Goal: Information Seeking & Learning: Learn about a topic

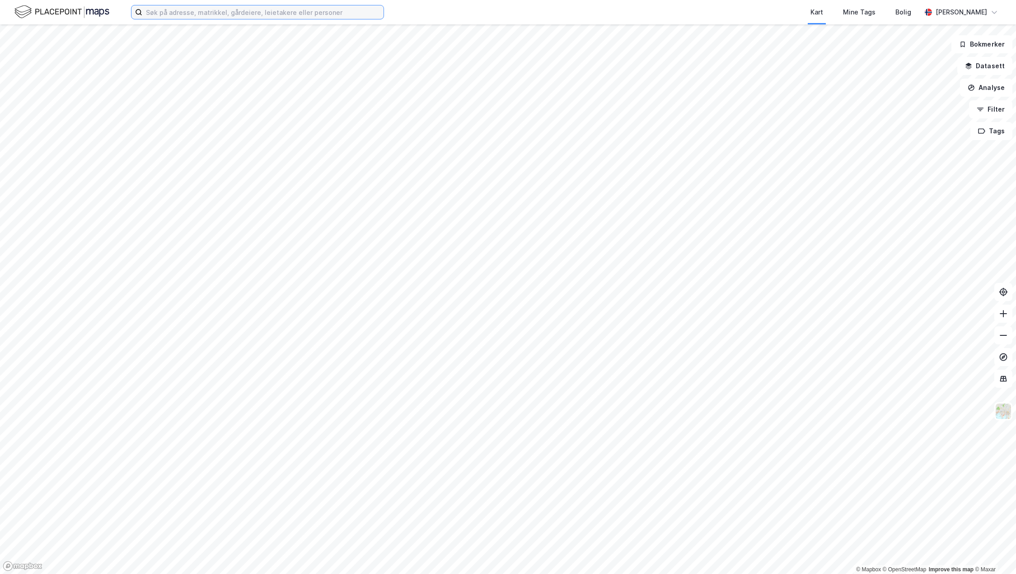
click at [243, 16] on input at bounding box center [262, 12] width 241 height 14
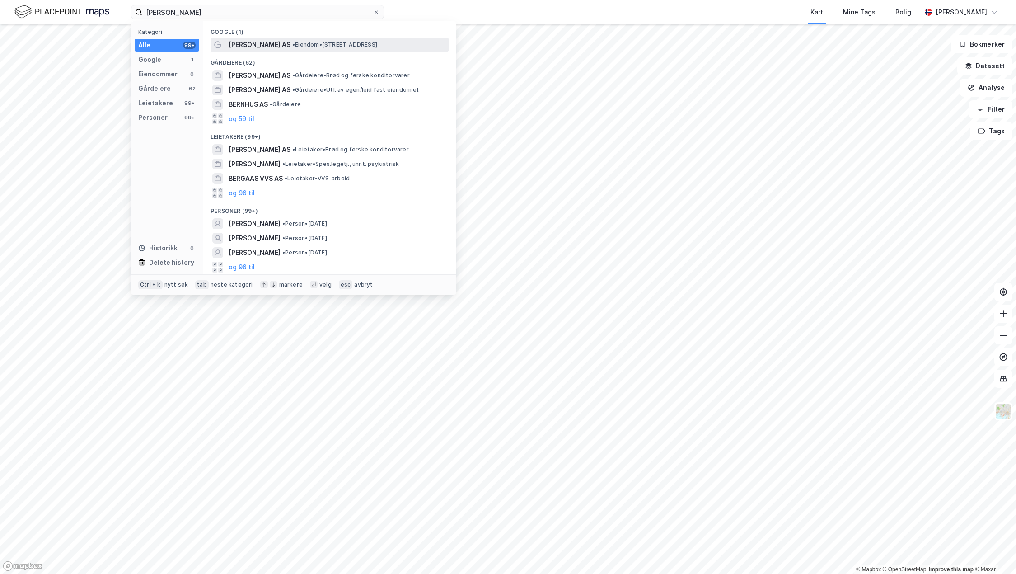
click at [281, 49] on span "[PERSON_NAME] AS" at bounding box center [260, 44] width 62 height 11
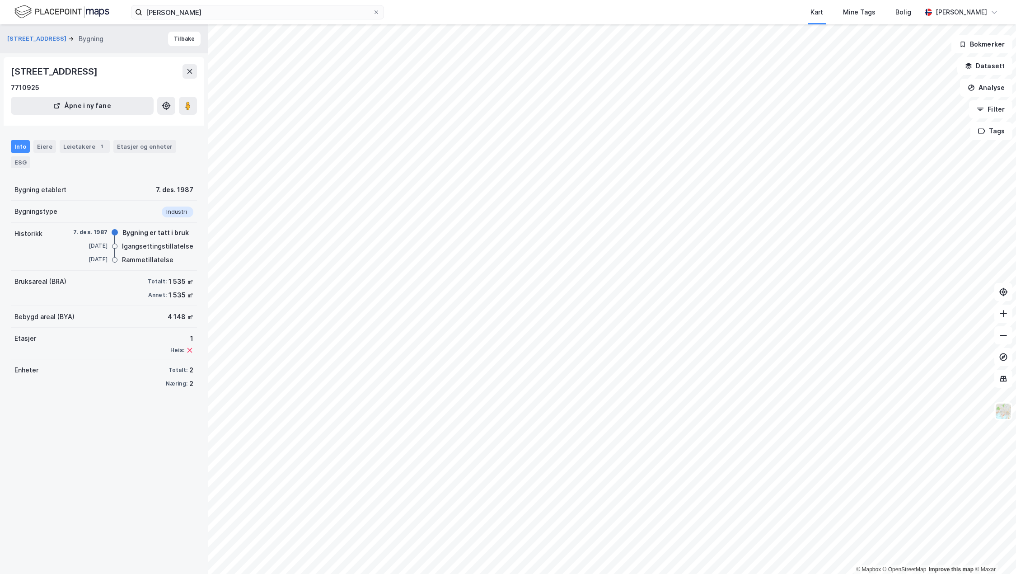
click at [19, 143] on div "Info" at bounding box center [20, 146] width 19 height 13
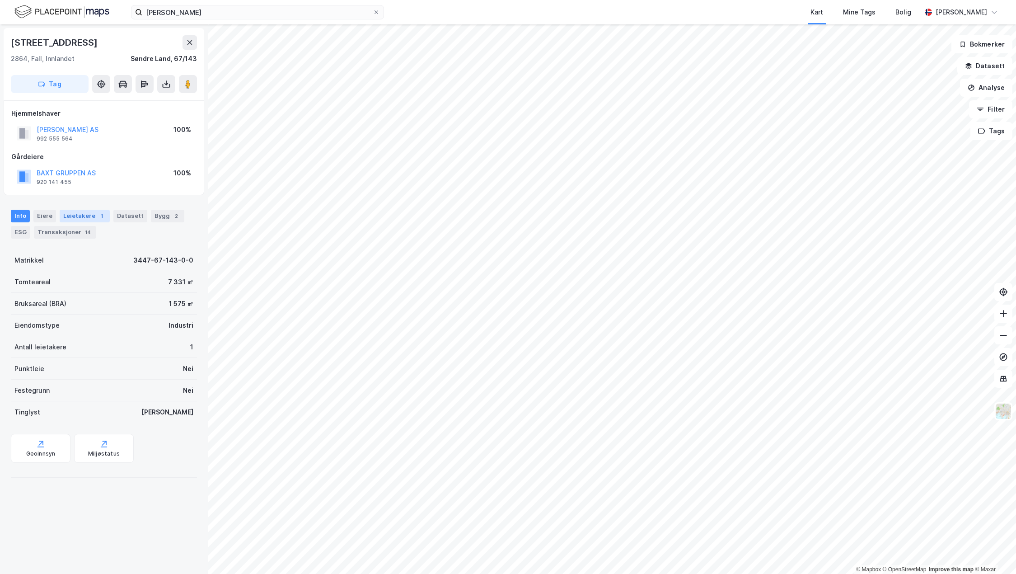
click at [79, 219] on div "Leietakere 1" at bounding box center [85, 216] width 50 height 13
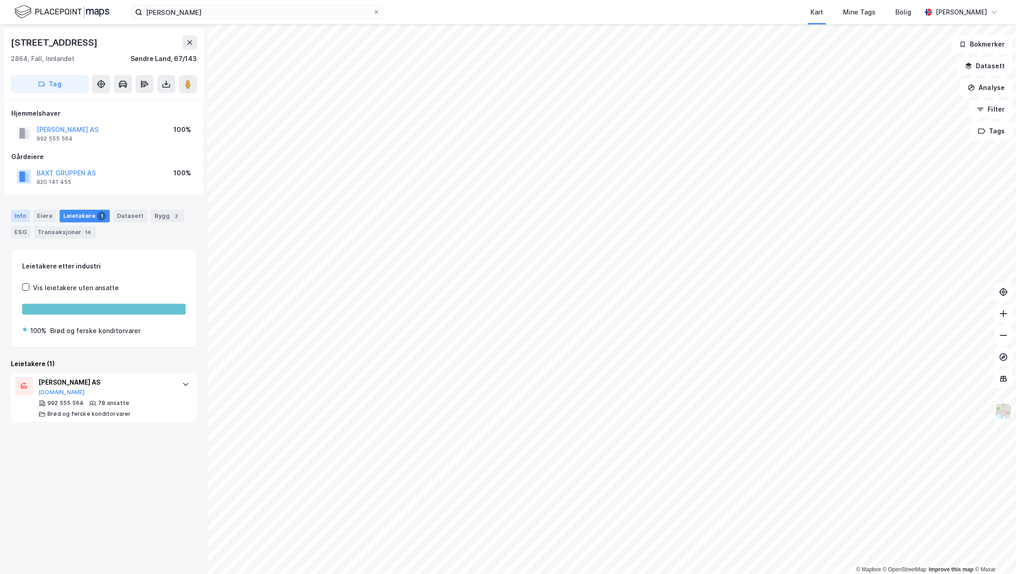
click at [26, 217] on div "Info" at bounding box center [20, 216] width 19 height 13
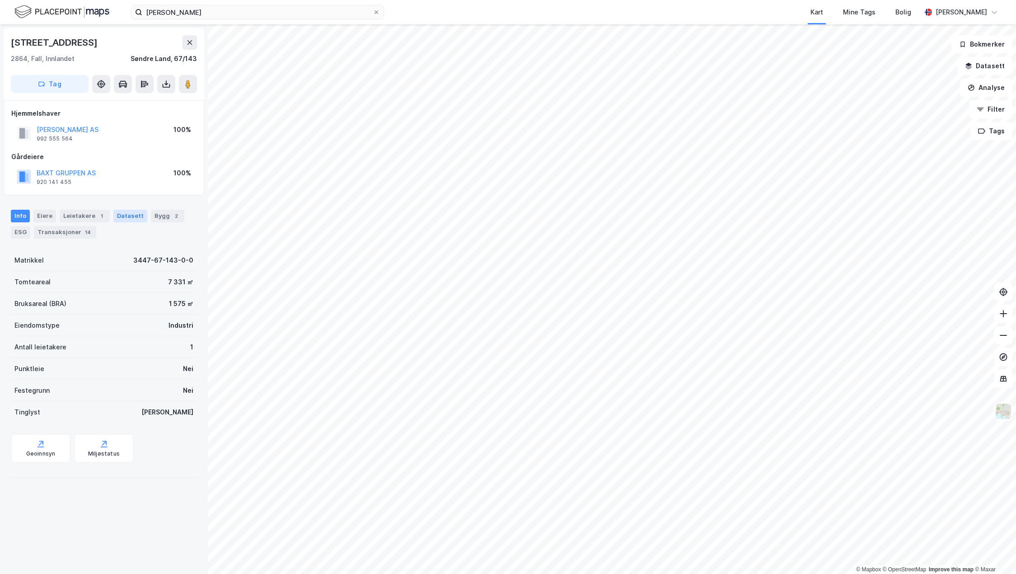
click at [115, 214] on div "Datasett" at bounding box center [130, 216] width 34 height 13
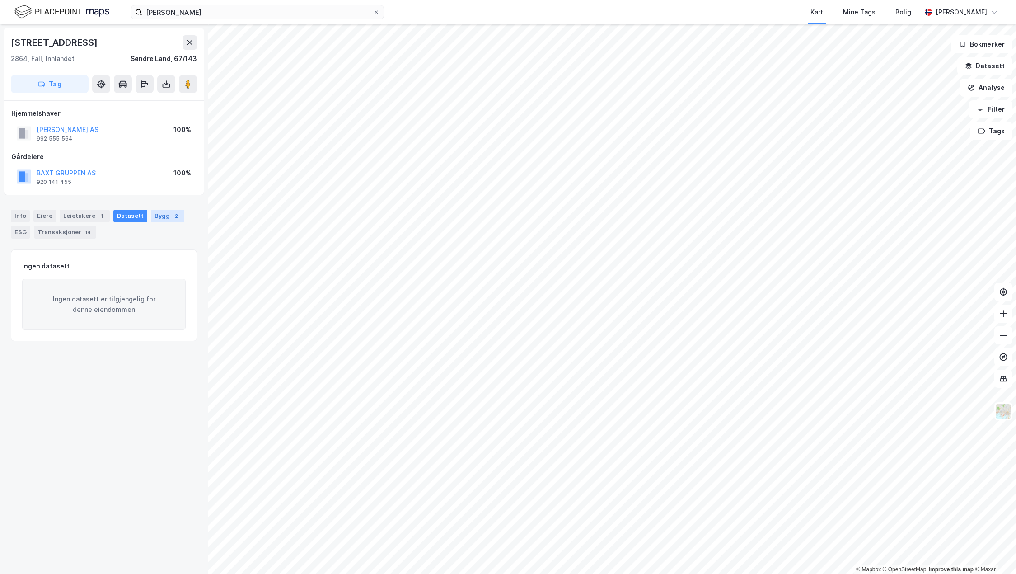
click at [160, 216] on div "Bygg 2" at bounding box center [167, 216] width 33 height 13
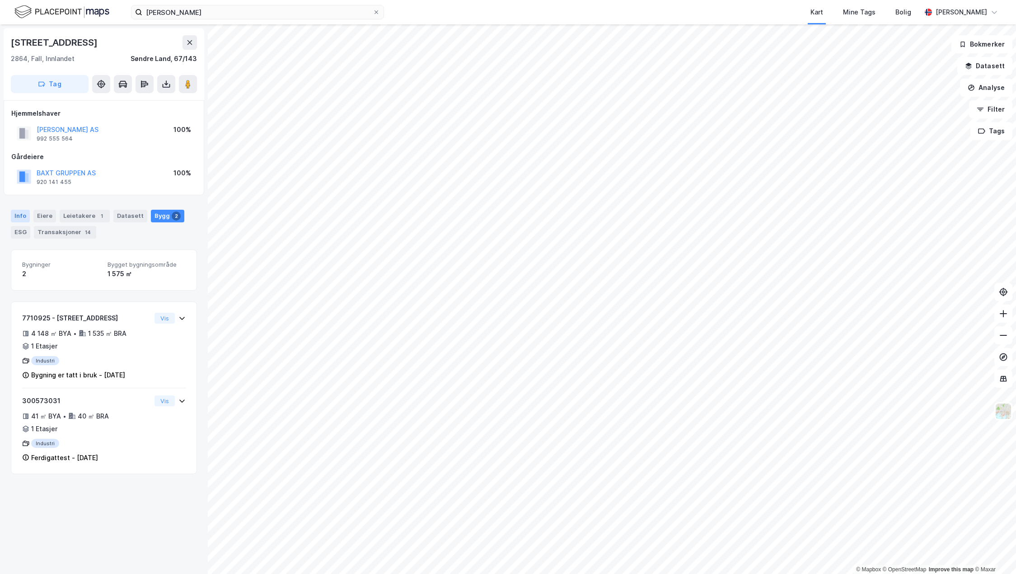
click at [12, 218] on div "Info" at bounding box center [20, 216] width 19 height 13
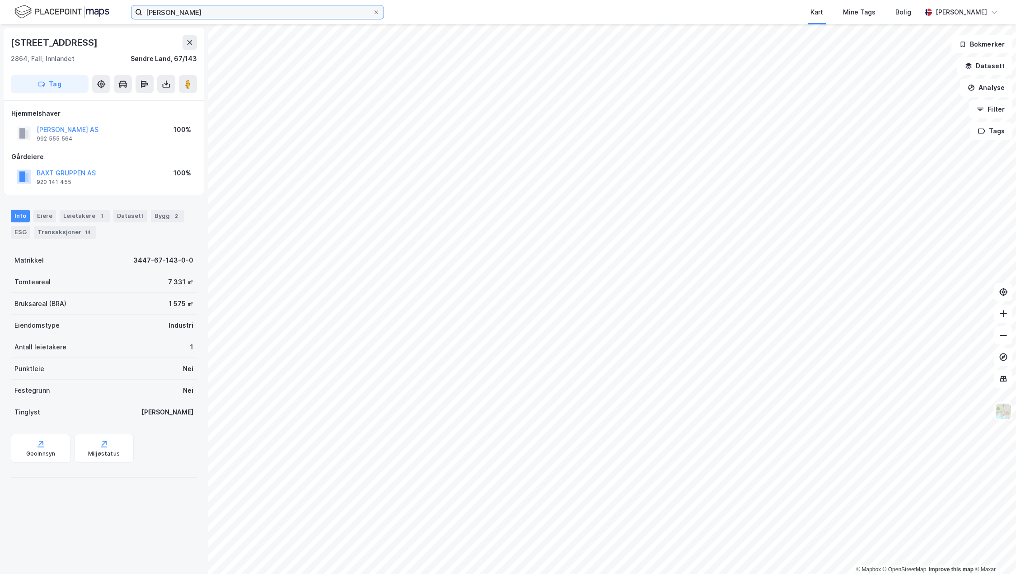
click at [208, 13] on input "[PERSON_NAME]" at bounding box center [257, 12] width 231 height 14
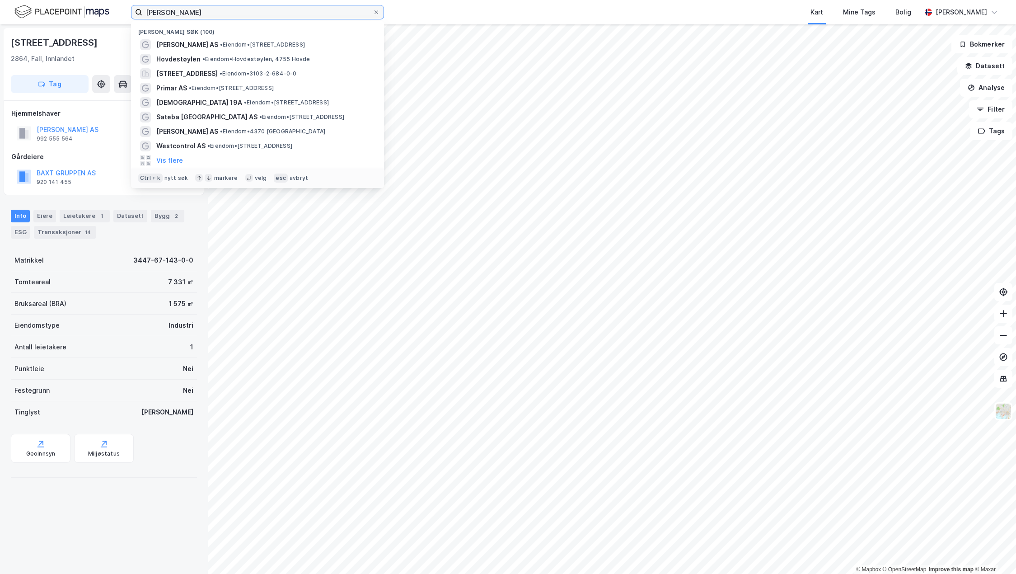
drag, startPoint x: 127, startPoint y: 13, endPoint x: 72, endPoint y: 17, distance: 55.7
click at [72, 17] on div "[PERSON_NAME] bakerier Nylige søk (100) [PERSON_NAME] AS • Eiendom • [STREET_AD…" at bounding box center [508, 12] width 1016 height 24
paste input "[STREET_ADDRESS]"
type input "[STREET_ADDRESS]"
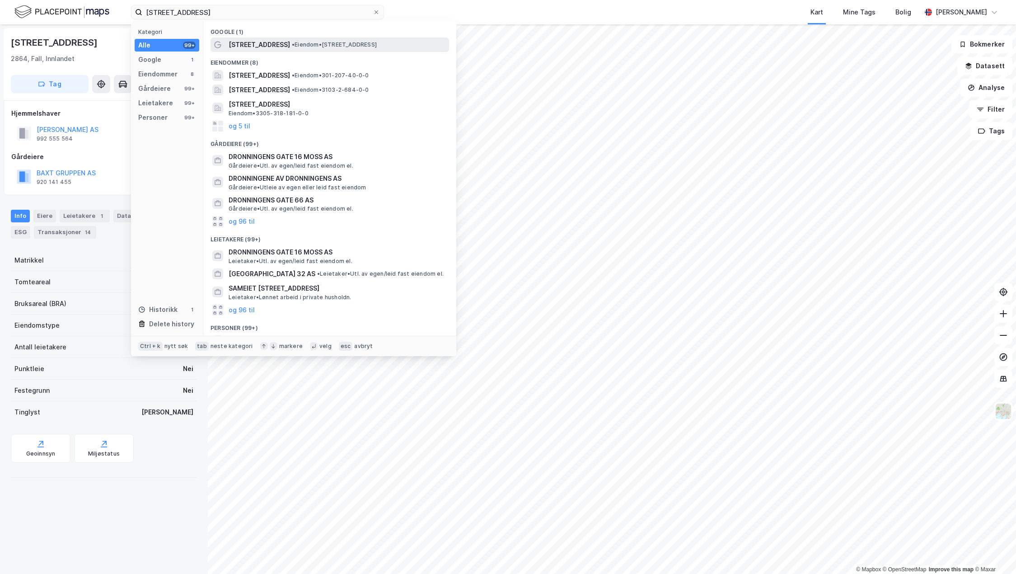
click at [258, 41] on span "[STREET_ADDRESS]" at bounding box center [259, 44] width 61 height 11
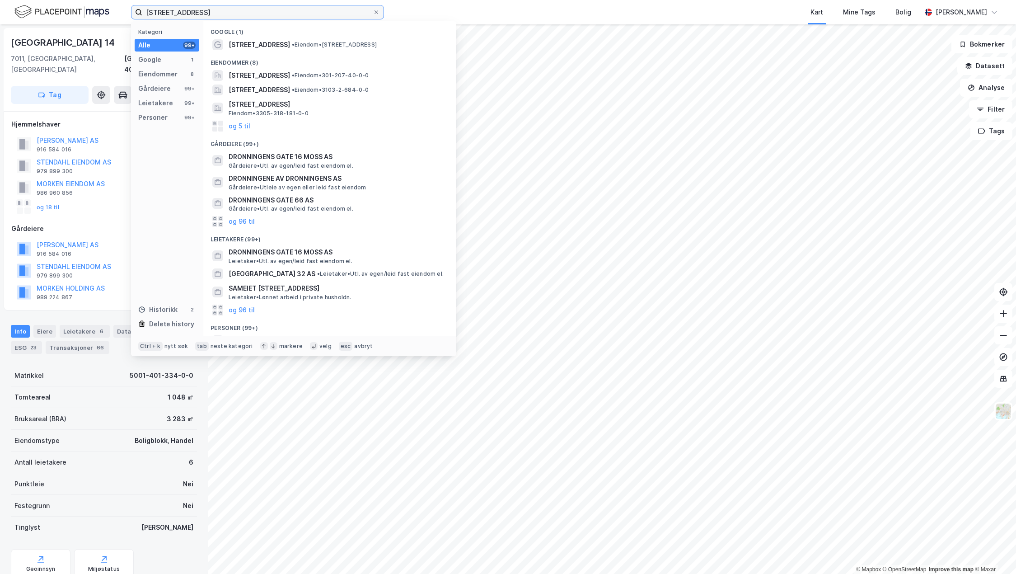
click at [274, 18] on input "[STREET_ADDRESS]" at bounding box center [257, 12] width 231 height 14
click at [290, 91] on span "[STREET_ADDRESS]" at bounding box center [259, 90] width 61 height 11
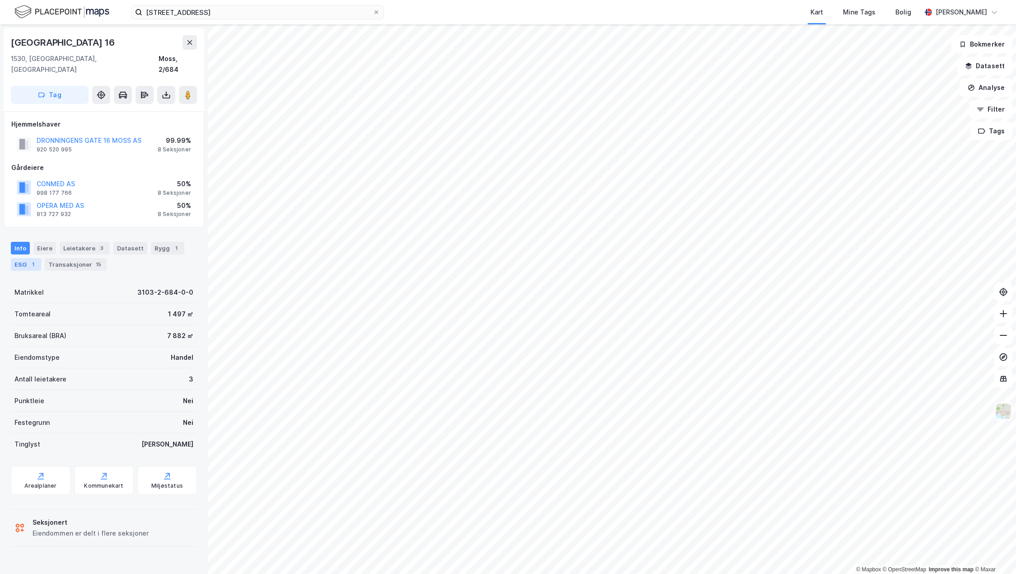
click at [22, 258] on div "ESG 1" at bounding box center [26, 264] width 30 height 13
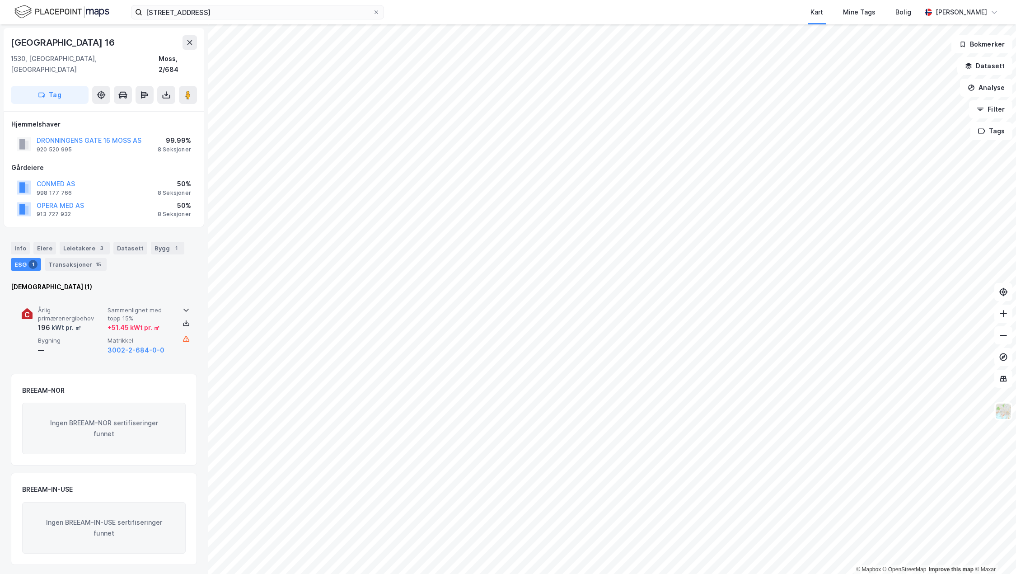
click at [93, 322] on div "196 kWt pr. ㎡" at bounding box center [71, 327] width 66 height 11
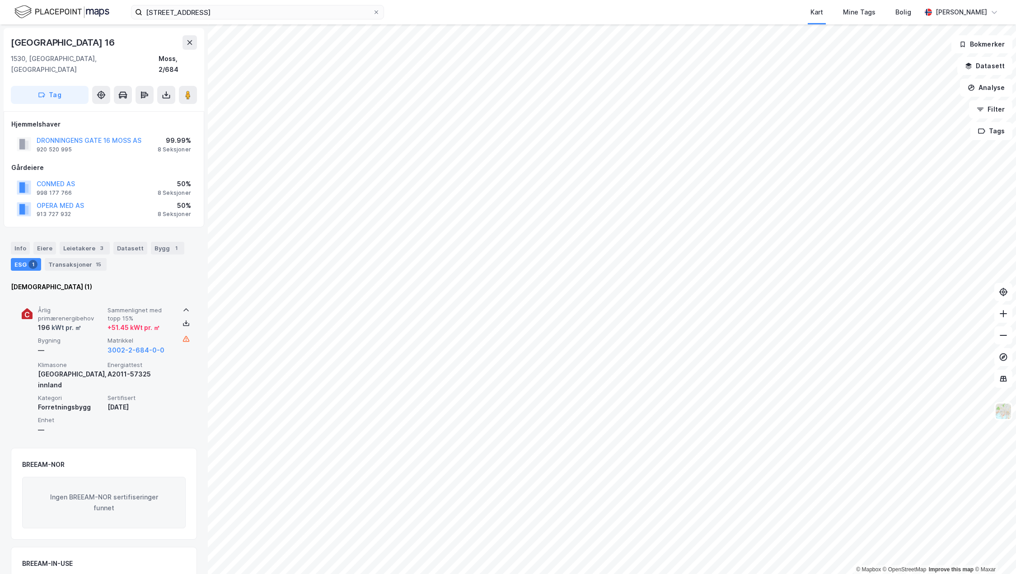
click at [85, 306] on span "Årlig primærenergibehov" at bounding box center [71, 314] width 66 height 16
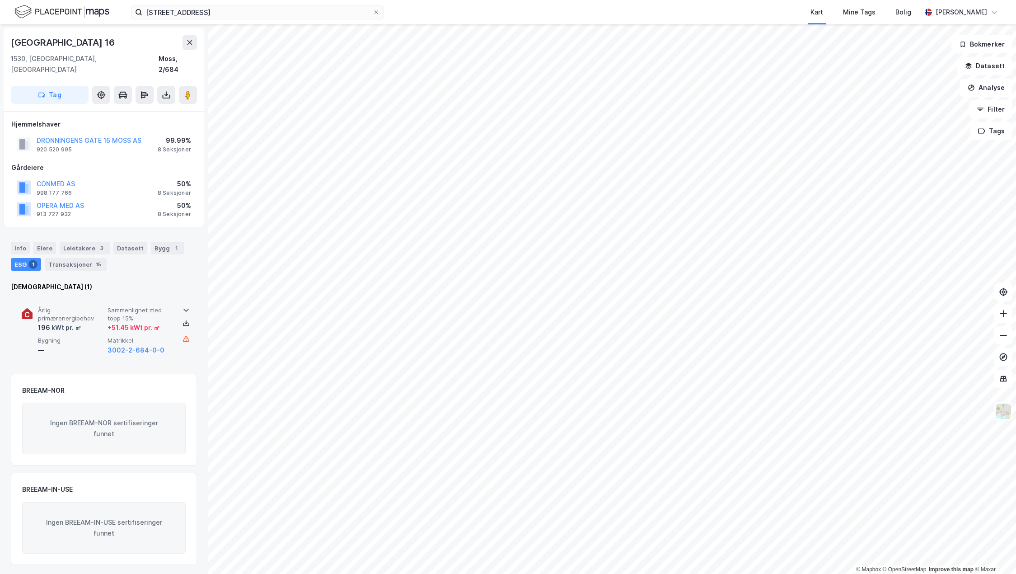
click at [108, 322] on div "+ 51.45 kWt pr. ㎡" at bounding box center [134, 327] width 52 height 11
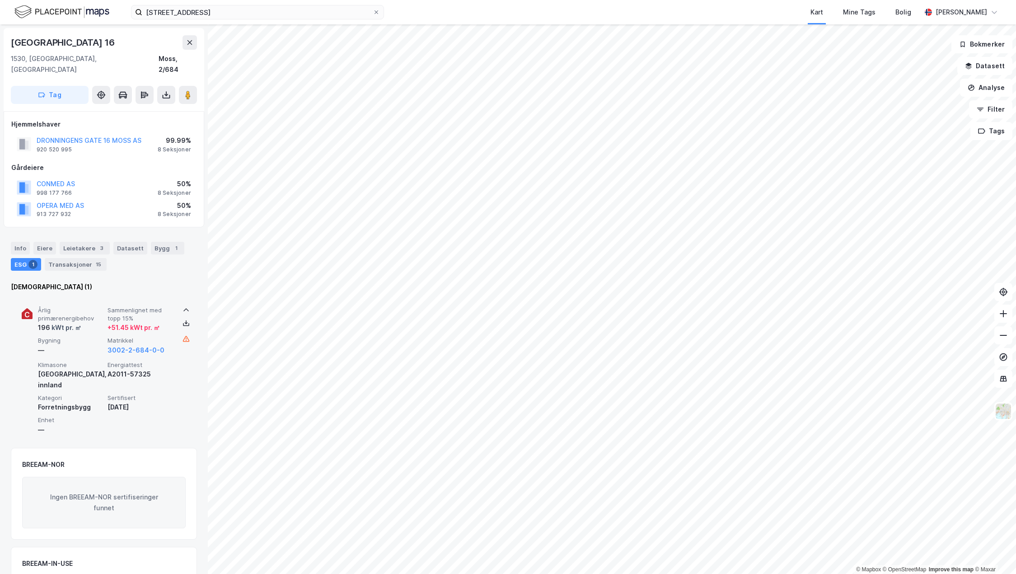
drag, startPoint x: 157, startPoint y: 382, endPoint x: 108, endPoint y: 386, distance: 48.9
click at [108, 402] on div "[DATE]" at bounding box center [141, 407] width 66 height 11
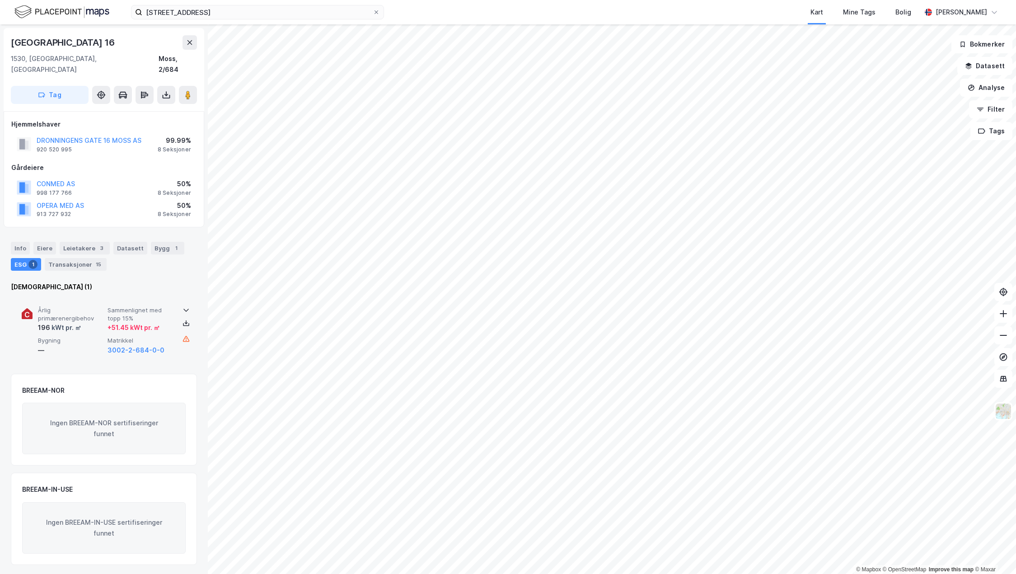
click at [124, 322] on div "+ 51.45 kWt pr. ㎡" at bounding box center [134, 327] width 52 height 11
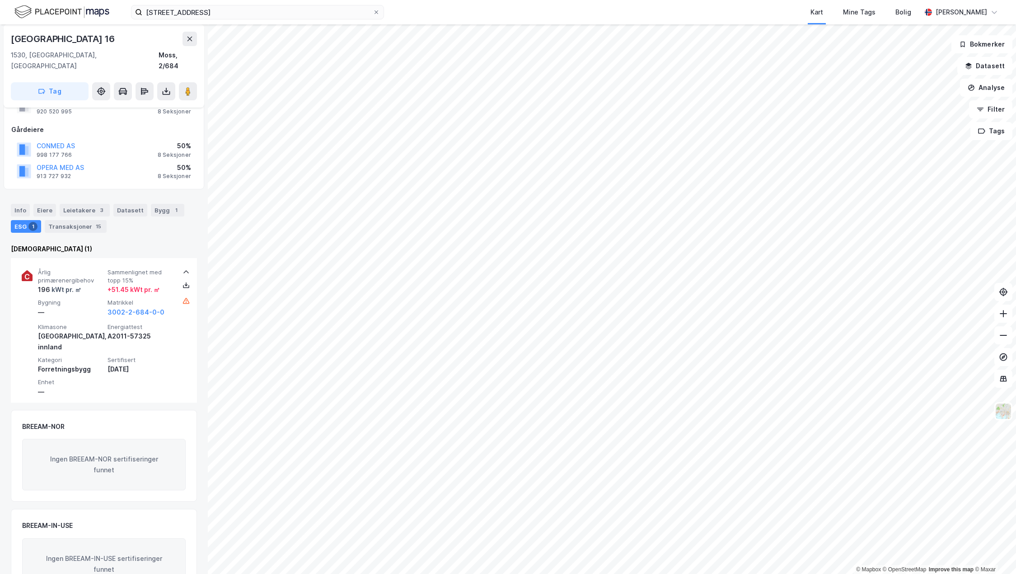
scroll to position [45, 0]
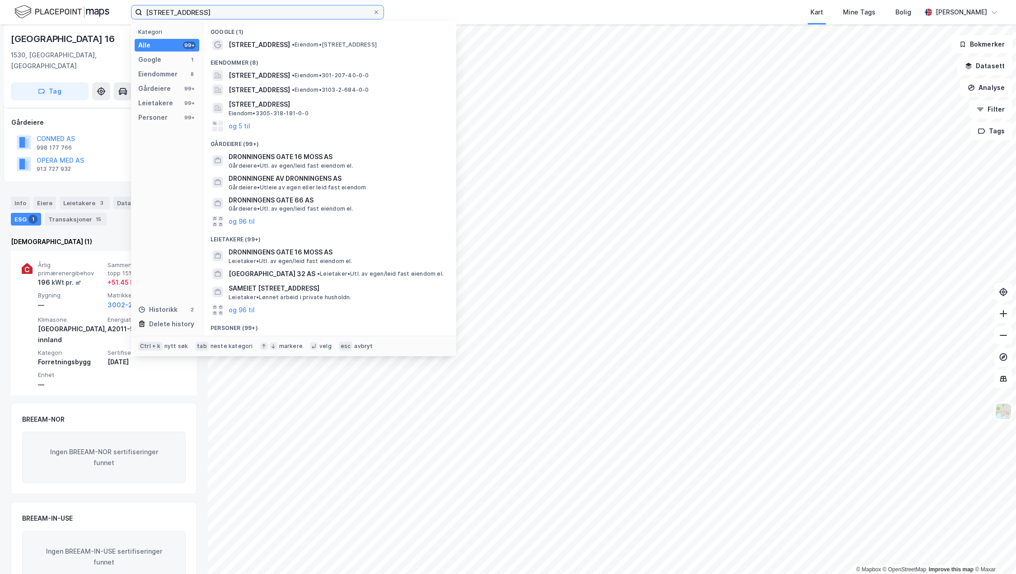
click at [239, 12] on input "[STREET_ADDRESS]" at bounding box center [257, 12] width 231 height 14
click at [355, 89] on div "[STREET_ADDRESS][PERSON_NAME] • Eiendom • 3103-2-684-0-0" at bounding box center [338, 90] width 219 height 11
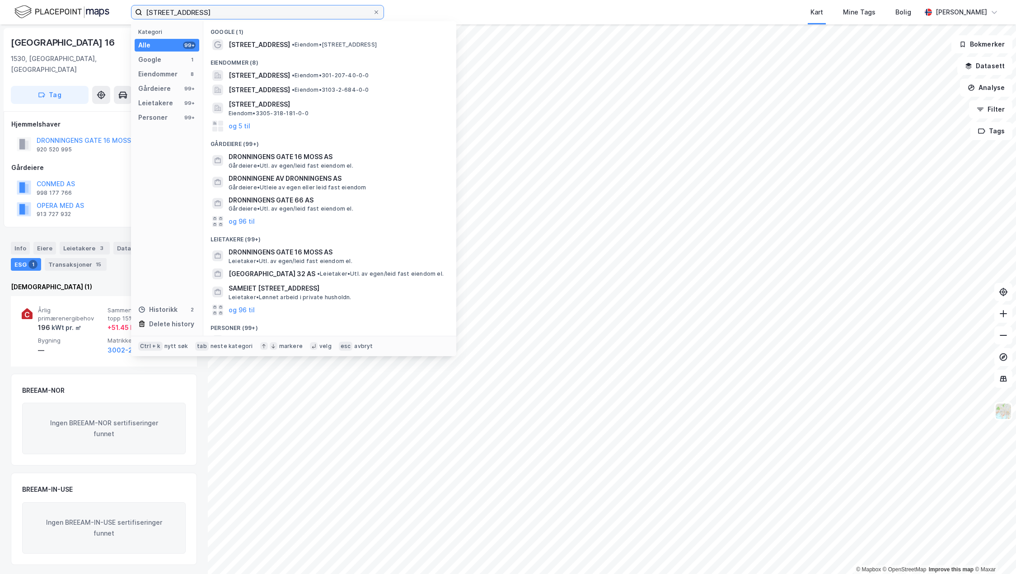
click at [244, 14] on input "[STREET_ADDRESS]" at bounding box center [257, 12] width 231 height 14
drag, startPoint x: 254, startPoint y: 13, endPoint x: 124, endPoint y: 14, distance: 129.3
click at [125, 14] on div "[STREET_ADDRESS] Kategori Alle 99+ Google 1 Eiendommer 8 Gårdeiere 99+ Leietake…" at bounding box center [508, 12] width 1016 height 24
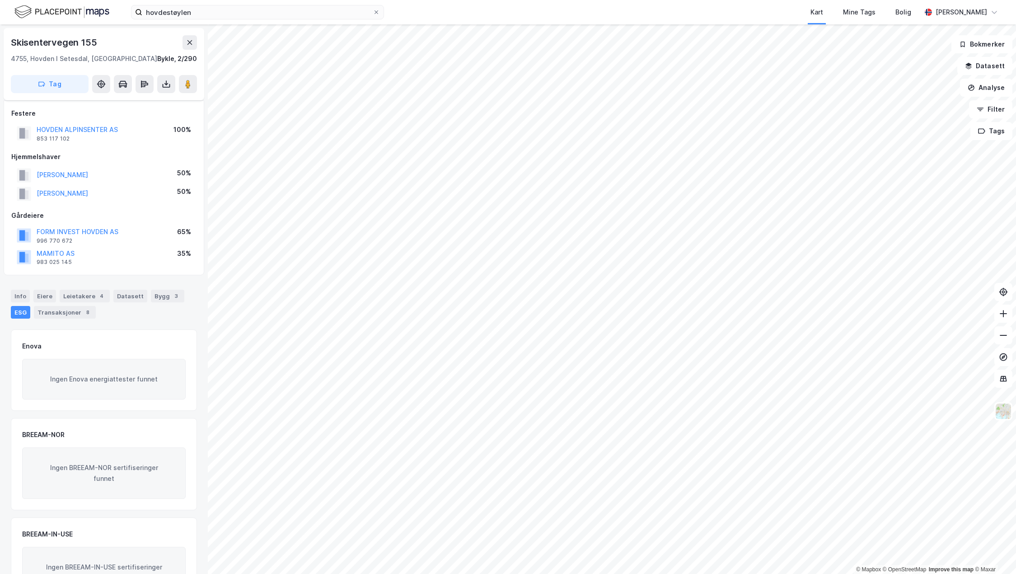
scroll to position [47, 0]
